Goal: Information Seeking & Learning: Check status

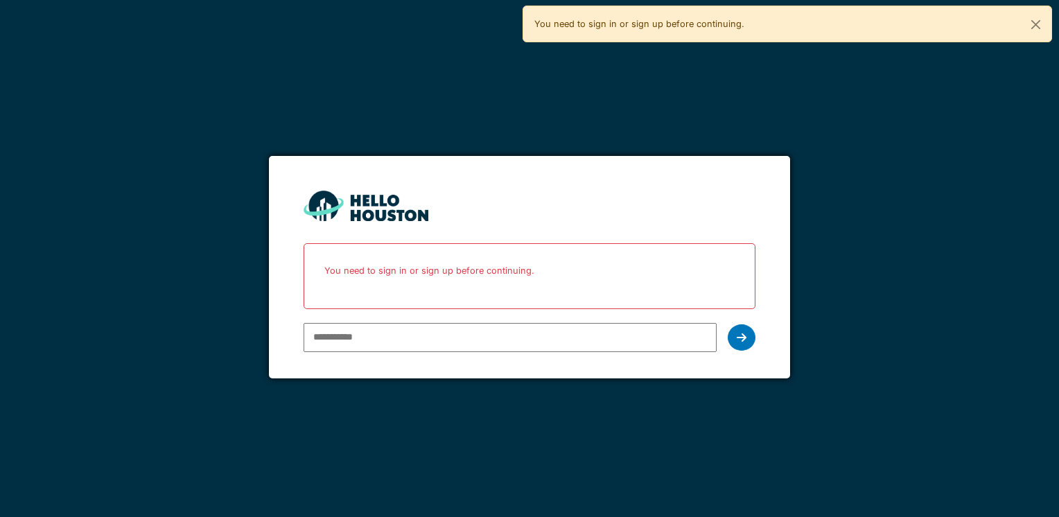
click at [336, 337] on input "email" at bounding box center [510, 337] width 412 height 29
type input "**********"
click at [740, 337] on icon at bounding box center [742, 337] width 10 height 11
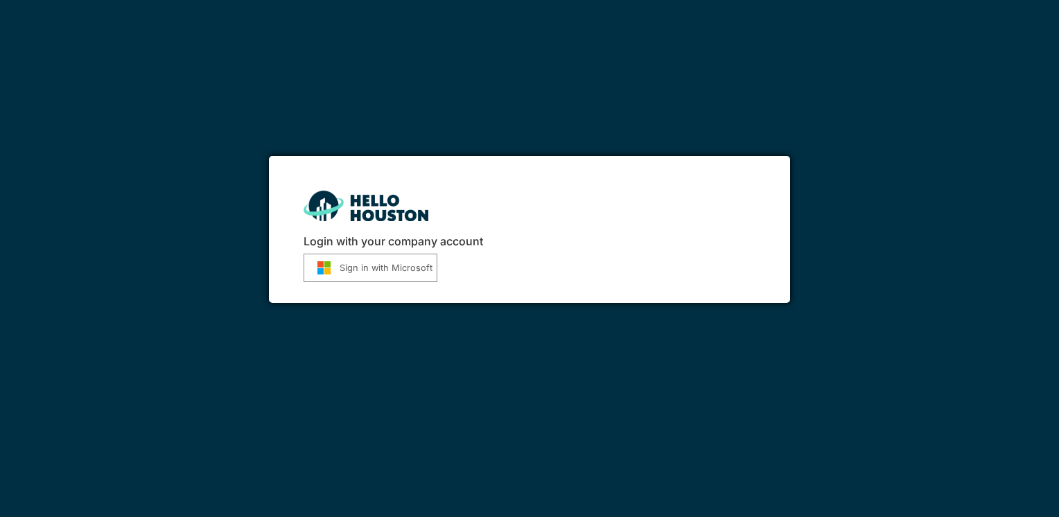
click at [377, 268] on button "Sign in with Microsoft" at bounding box center [371, 268] width 134 height 28
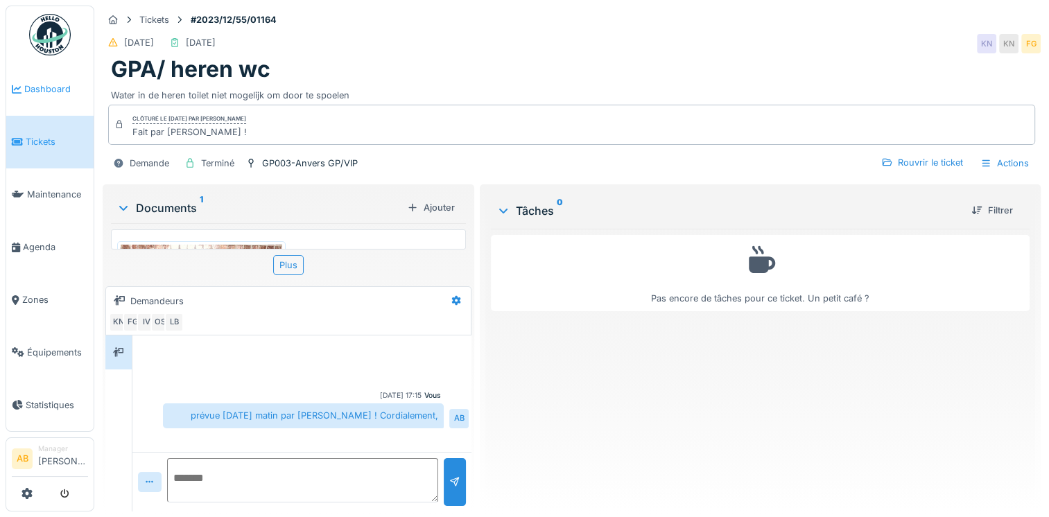
click at [42, 87] on span "Dashboard" at bounding box center [56, 88] width 64 height 13
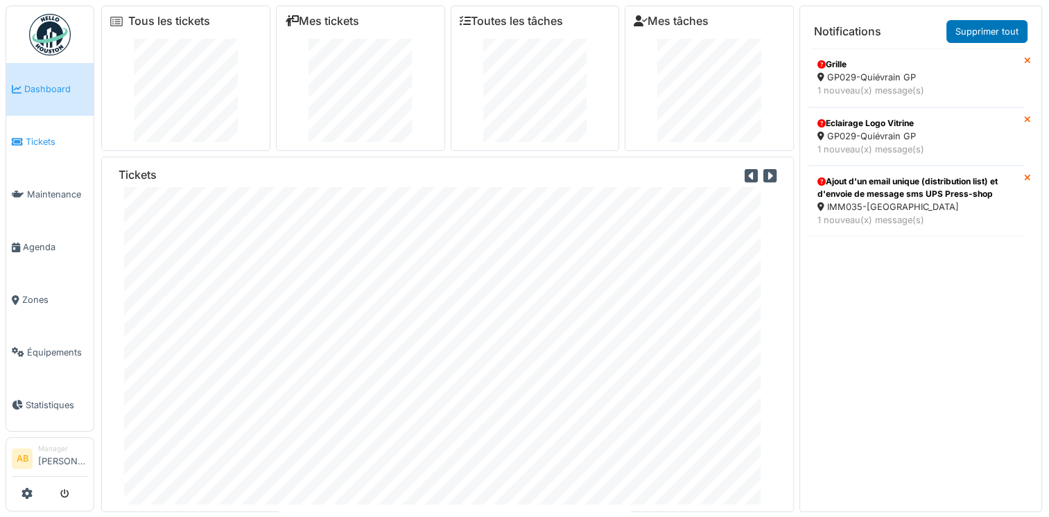
click at [32, 140] on span "Tickets" at bounding box center [57, 141] width 62 height 13
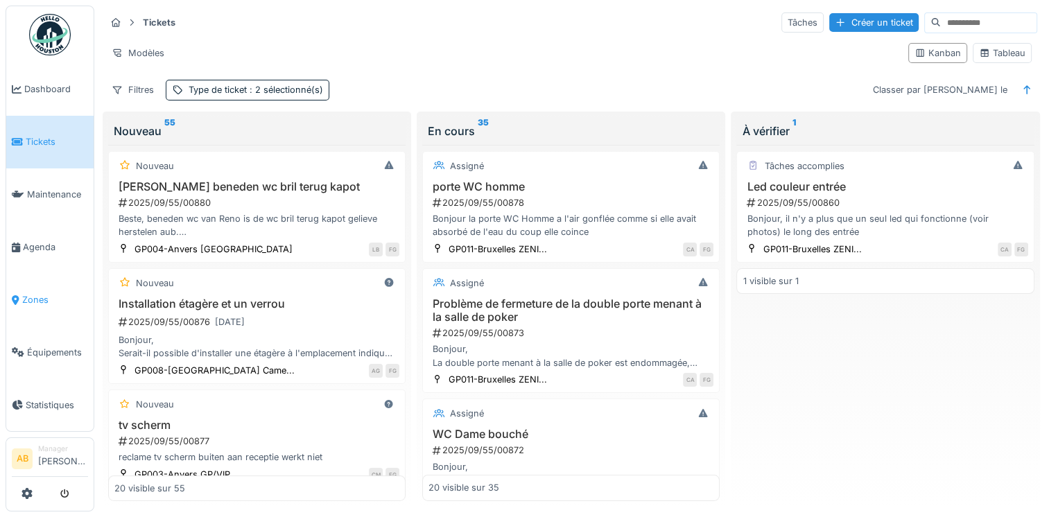
click at [28, 293] on span "Zones" at bounding box center [55, 299] width 66 height 13
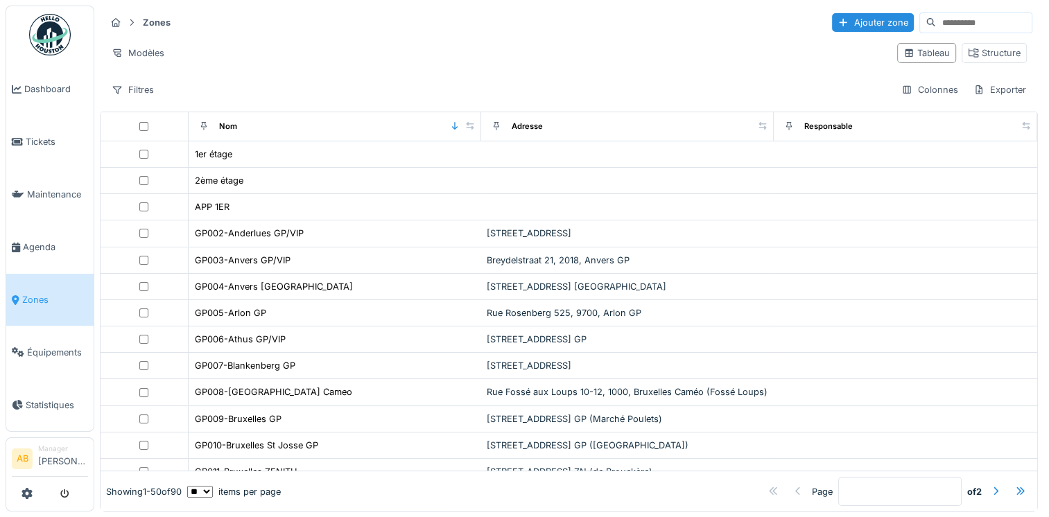
click at [936, 20] on input at bounding box center [984, 22] width 96 height 19
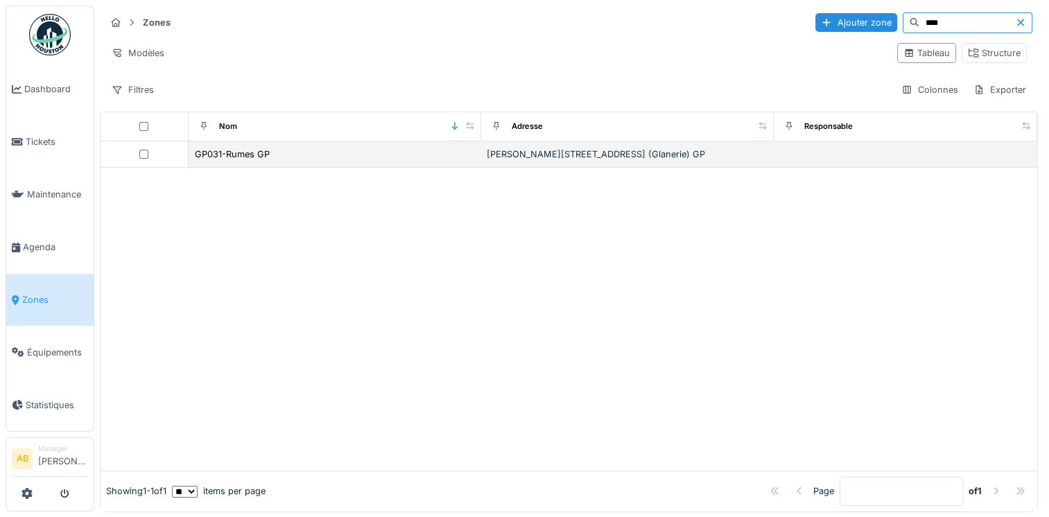
type input "****"
click at [236, 144] on td "GP031-Rumes GP" at bounding box center [335, 154] width 292 height 26
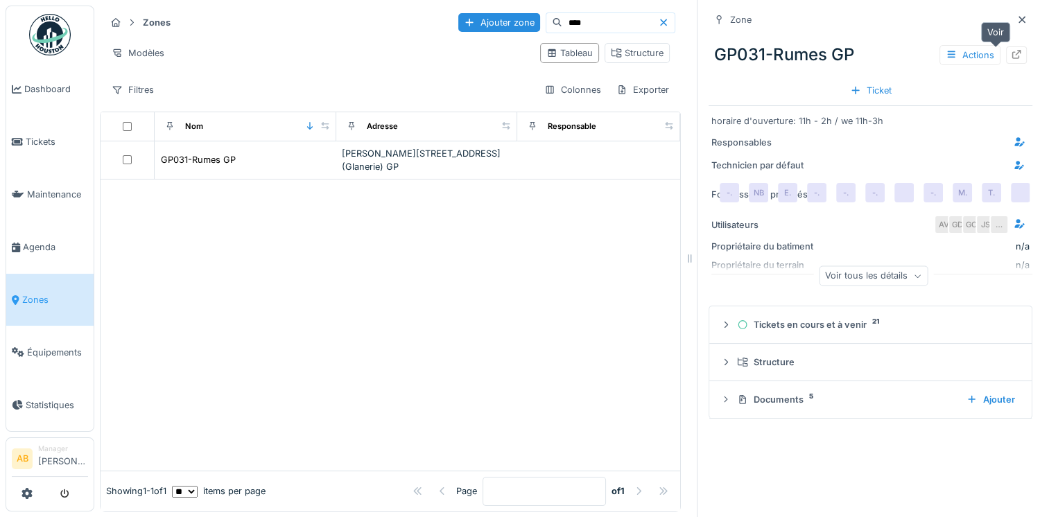
click at [1011, 50] on icon at bounding box center [1016, 54] width 11 height 9
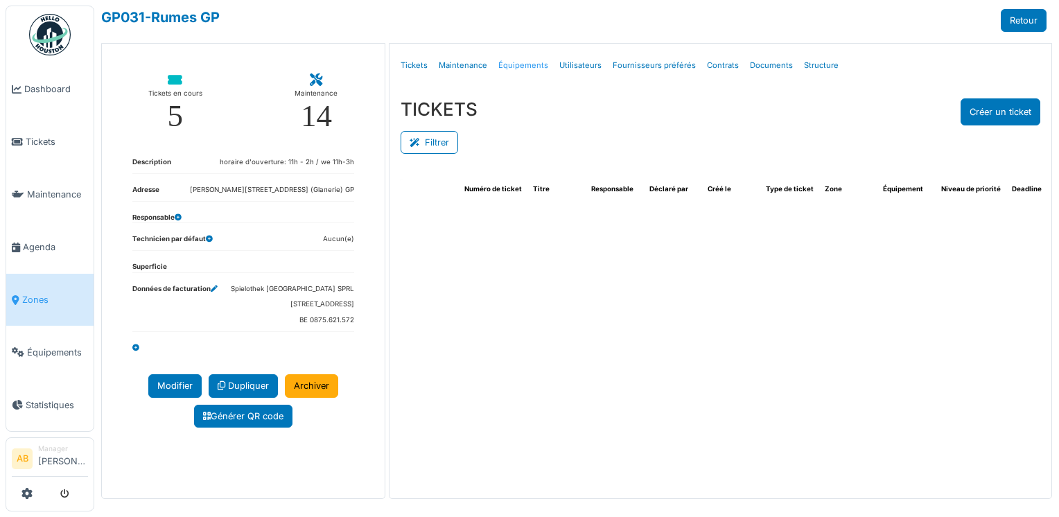
select select "***"
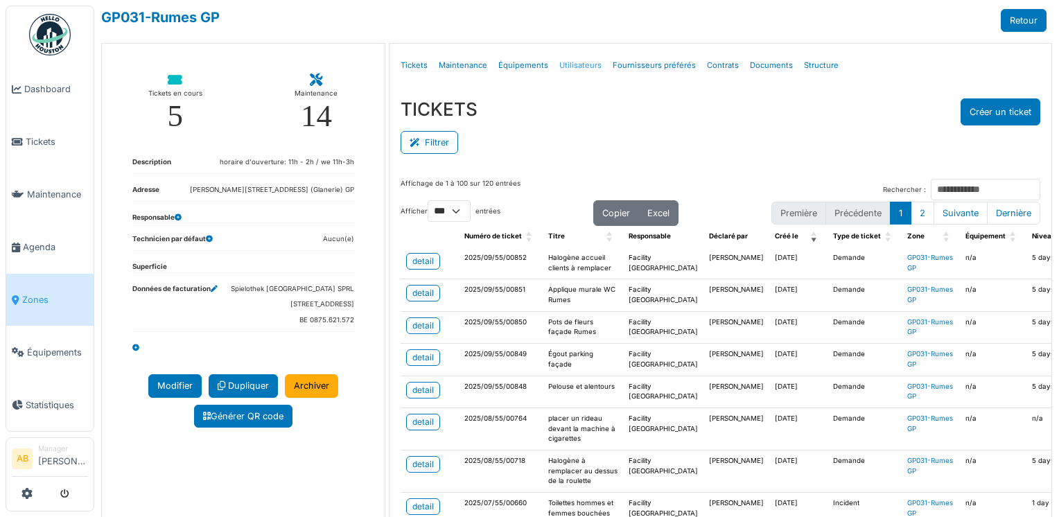
click at [579, 68] on link "Utilisateurs" at bounding box center [580, 65] width 53 height 33
select select "***"
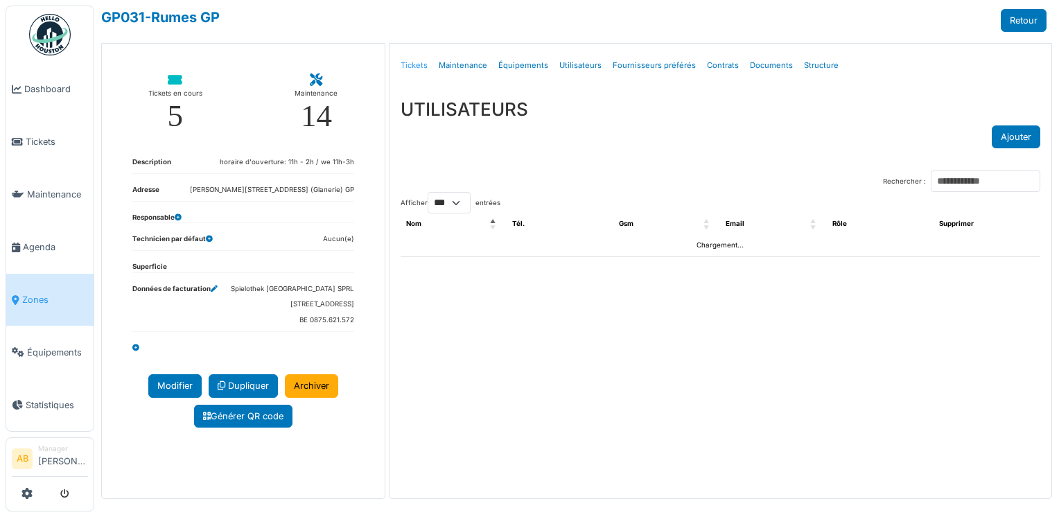
click at [406, 67] on link "Tickets" at bounding box center [414, 65] width 38 height 33
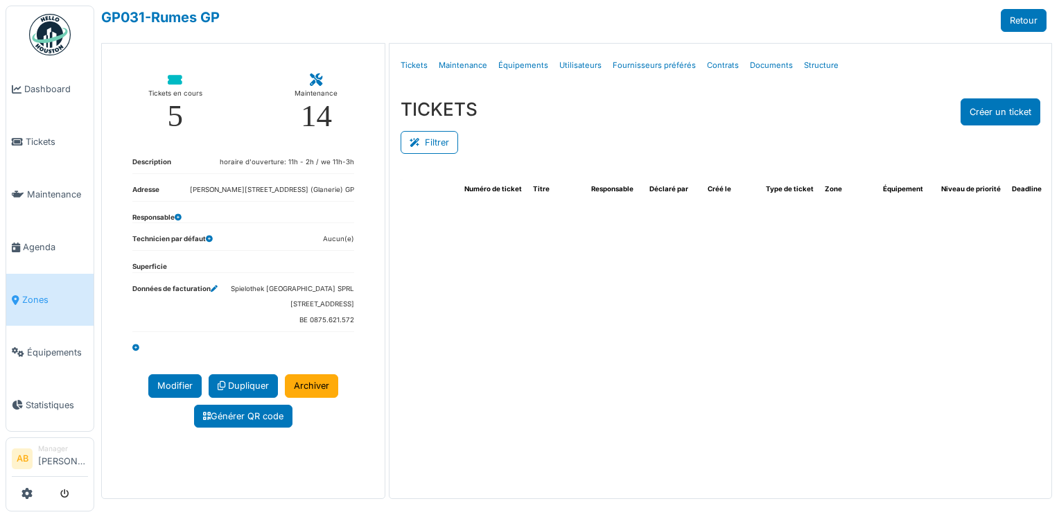
select select "***"
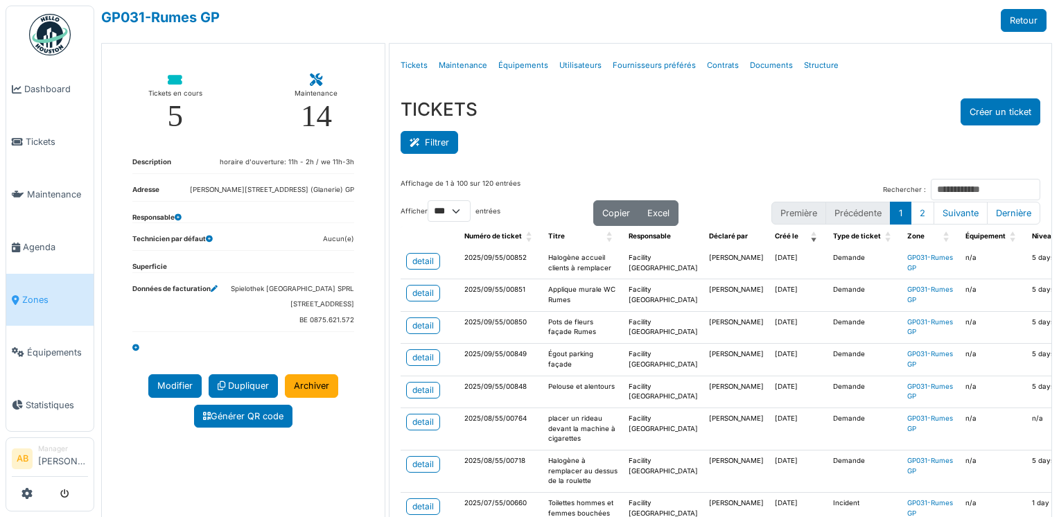
click at [431, 146] on button "Filtrer" at bounding box center [430, 142] width 58 height 23
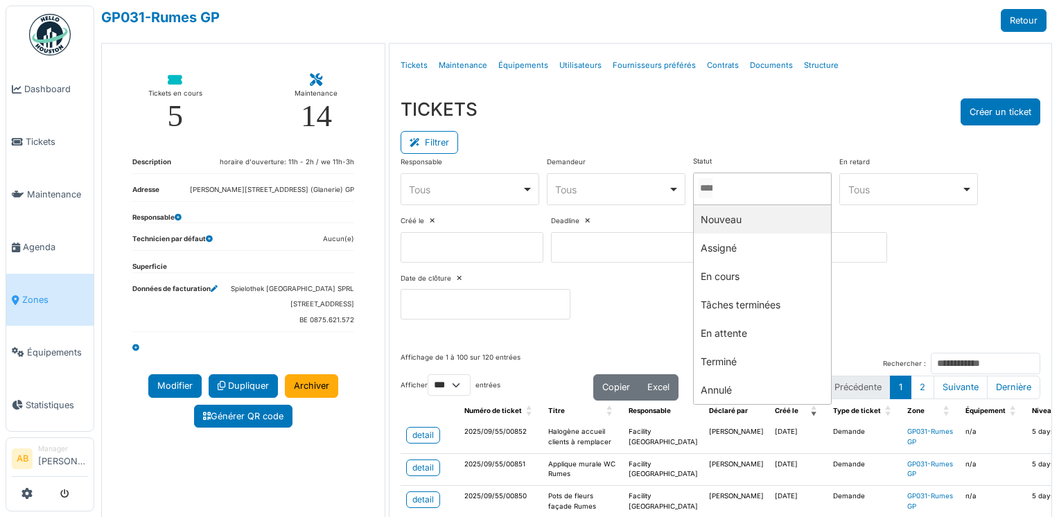
click at [712, 184] on input "Tous" at bounding box center [706, 188] width 14 height 20
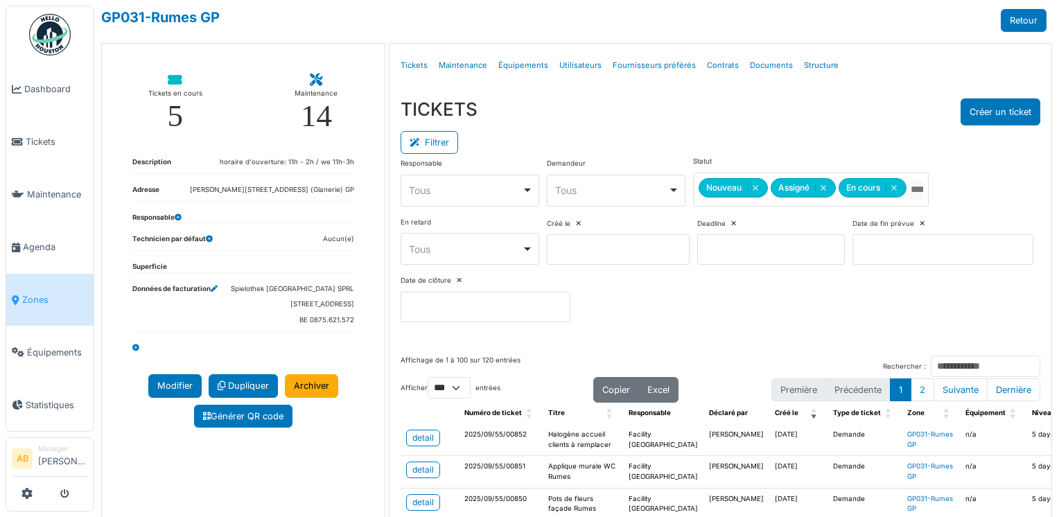
click at [735, 117] on div "TICKETS Créer un ticket" at bounding box center [721, 111] width 640 height 27
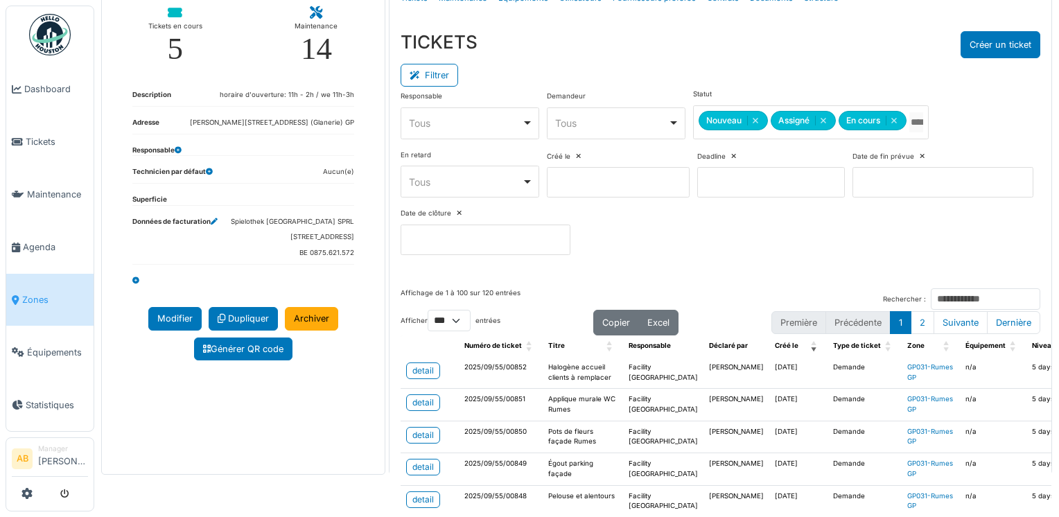
scroll to position [69, 0]
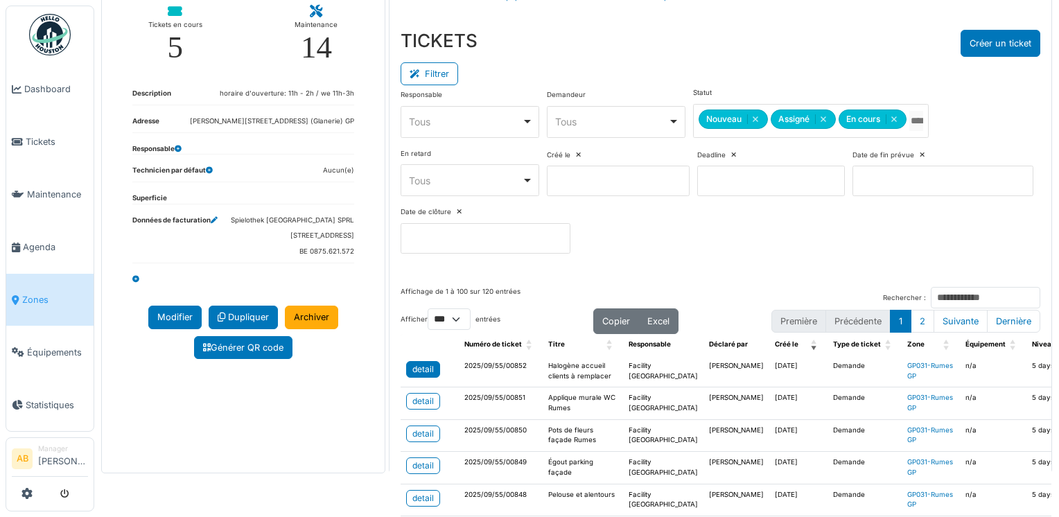
click at [413, 367] on div "detail" at bounding box center [422, 369] width 21 height 12
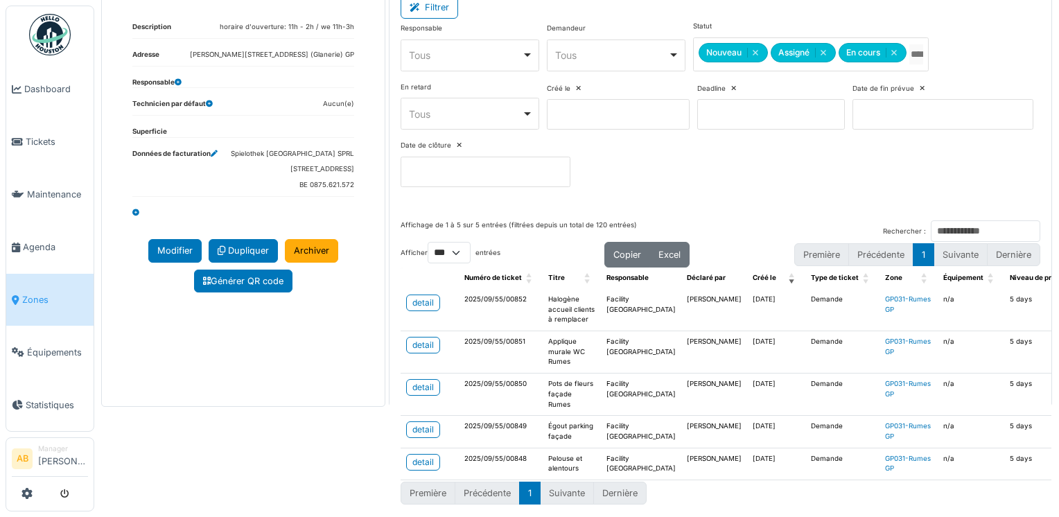
scroll to position [173, 0]
click at [426, 456] on div "detail" at bounding box center [422, 462] width 21 height 12
click at [427, 423] on div "detail" at bounding box center [422, 429] width 21 height 12
click at [35, 137] on span "Tickets" at bounding box center [57, 141] width 62 height 13
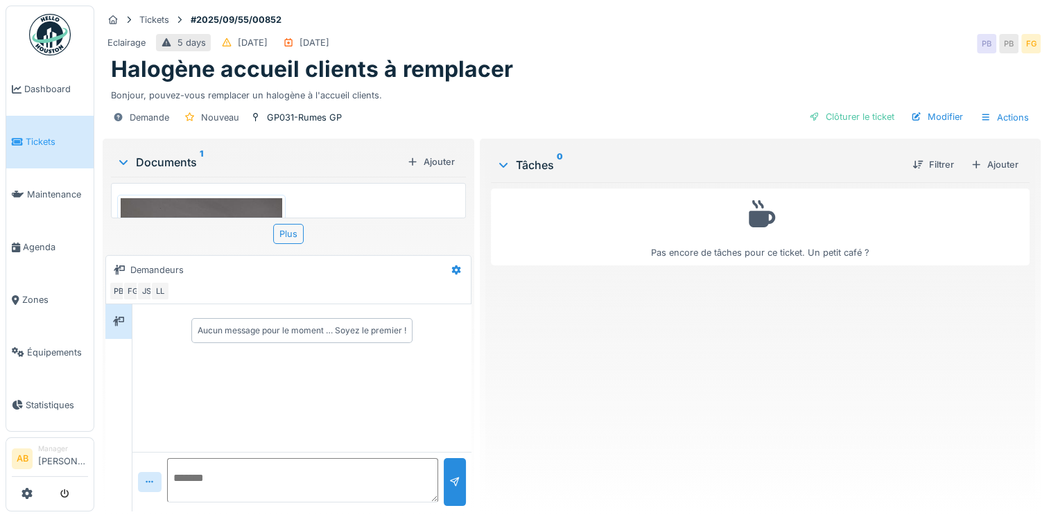
click at [199, 207] on img at bounding box center [201, 306] width 161 height 216
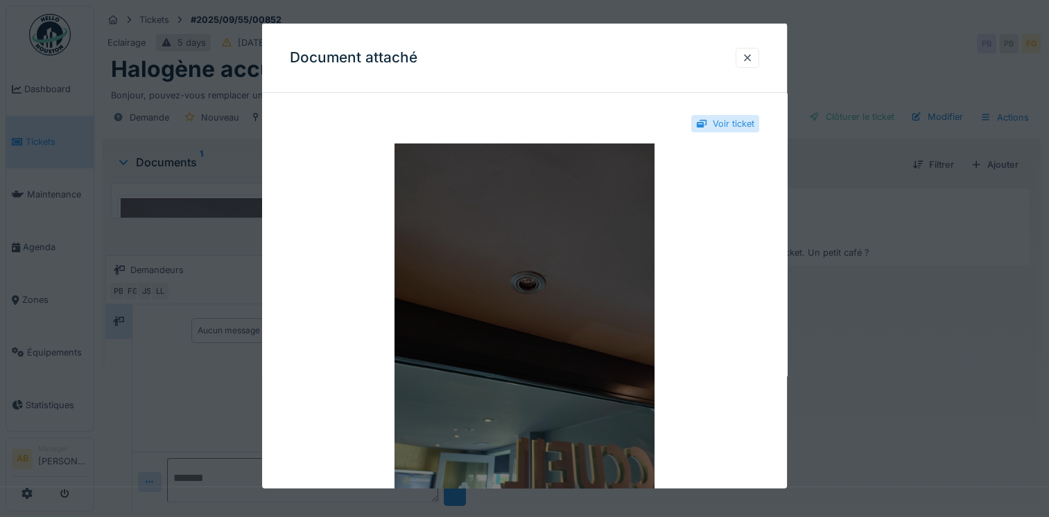
click at [488, 342] on img at bounding box center [524, 316] width 469 height 347
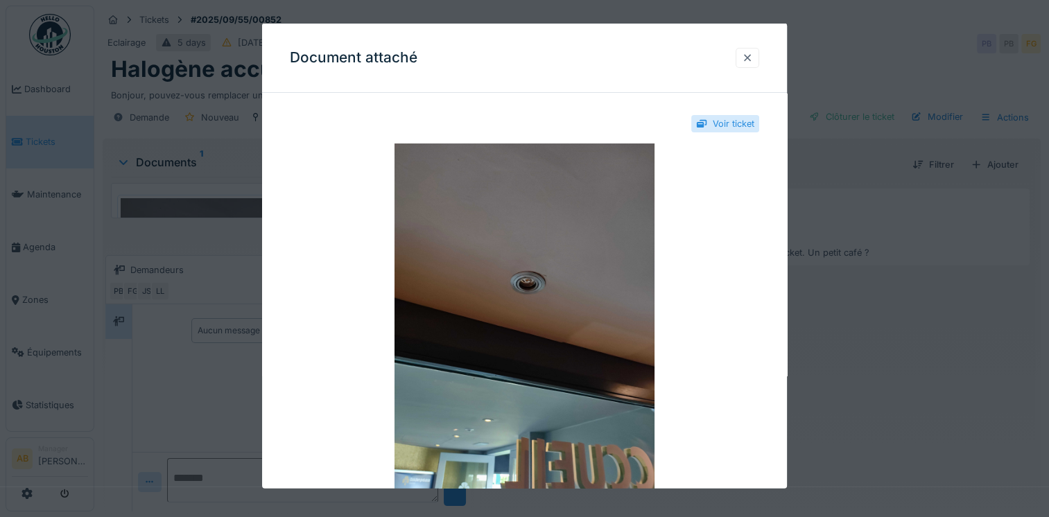
click at [753, 50] on div at bounding box center [747, 57] width 24 height 20
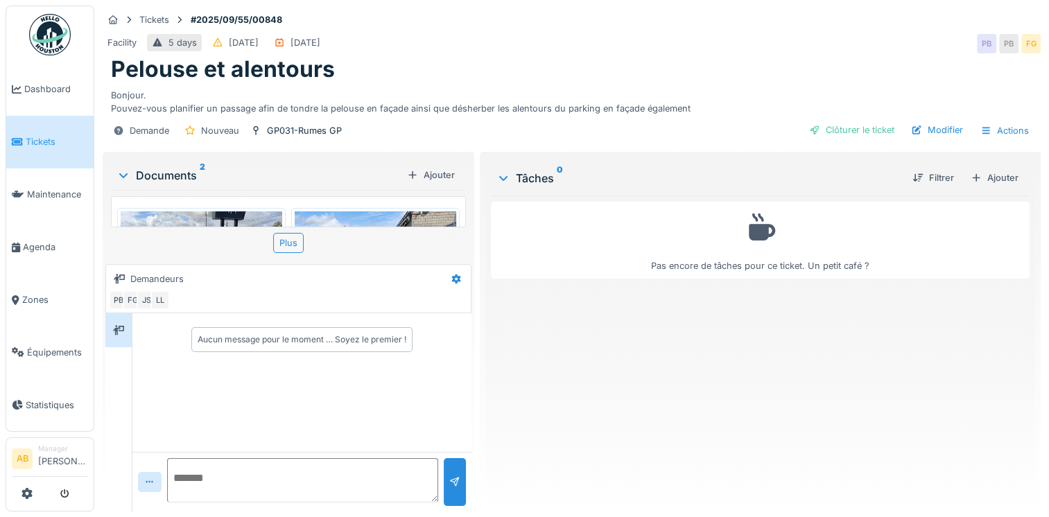
click at [252, 218] on img at bounding box center [201, 271] width 161 height 121
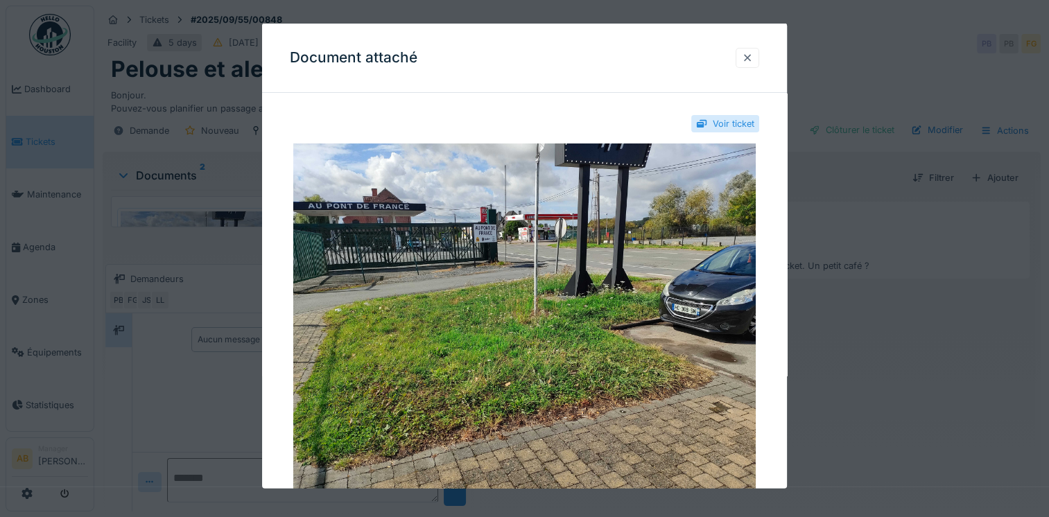
click at [749, 55] on div at bounding box center [747, 57] width 11 height 13
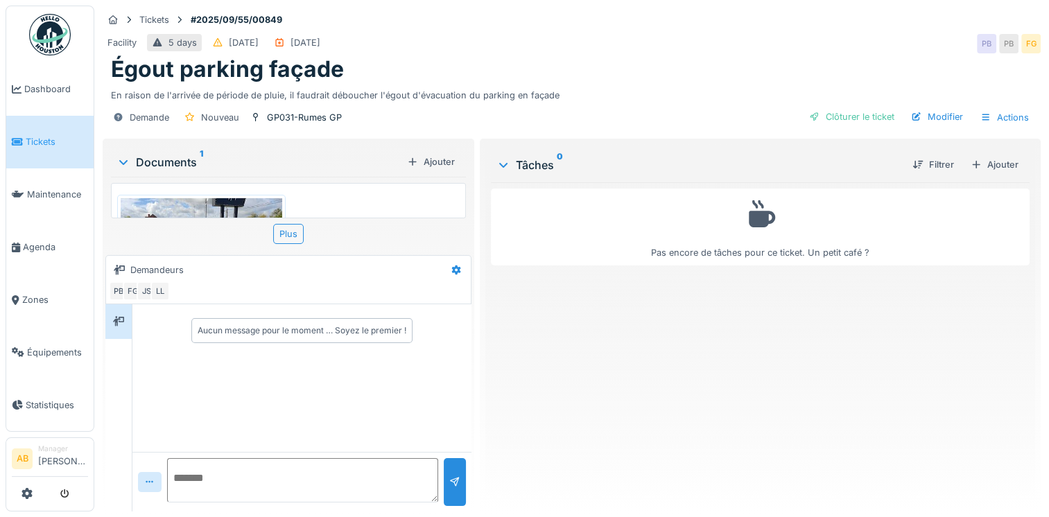
click at [211, 216] on img at bounding box center [201, 258] width 161 height 121
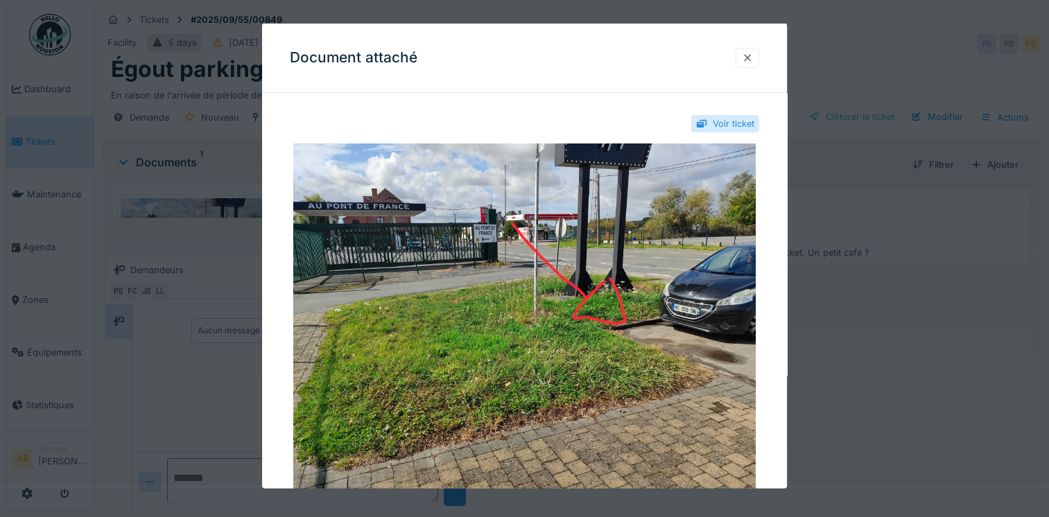
click at [746, 62] on div at bounding box center [747, 57] width 11 height 13
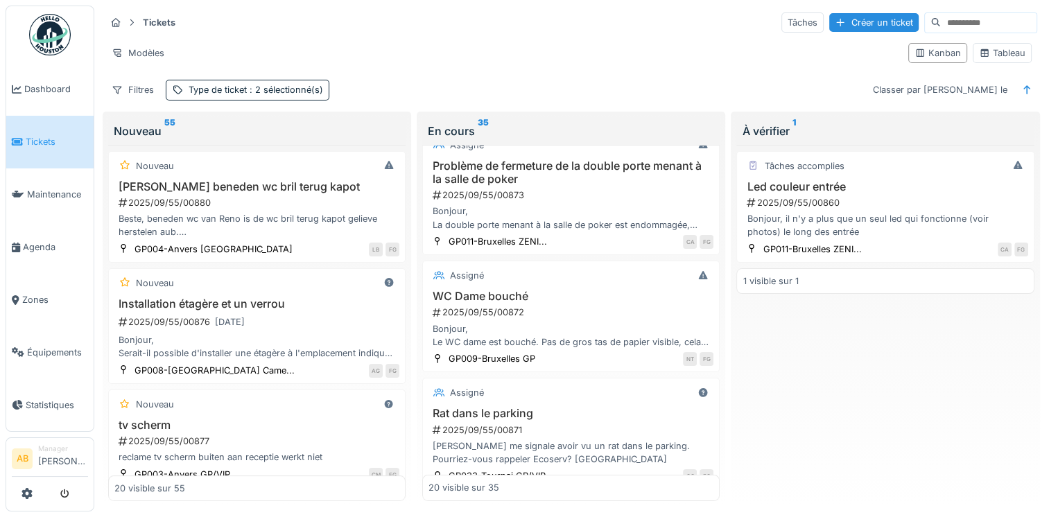
scroll to position [139, 0]
